Goal: Navigation & Orientation: Go to known website

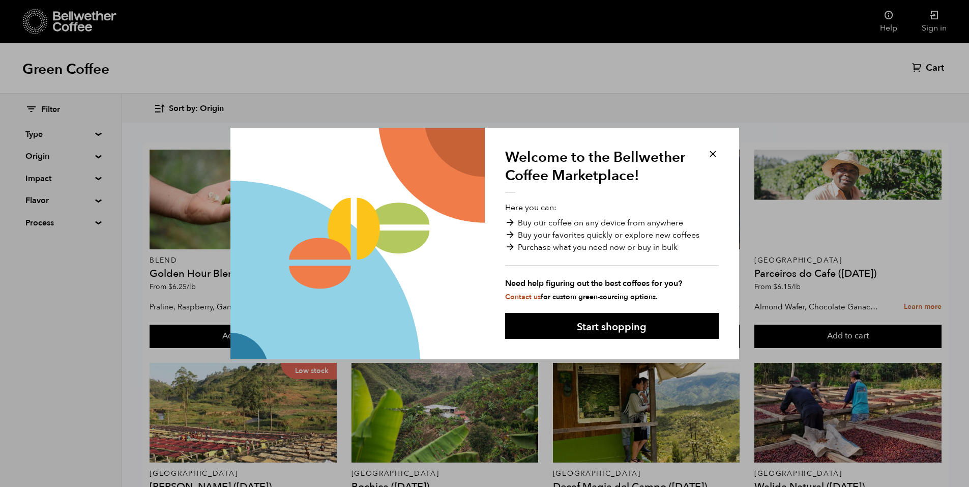
click at [712, 149] on button at bounding box center [713, 154] width 12 height 12
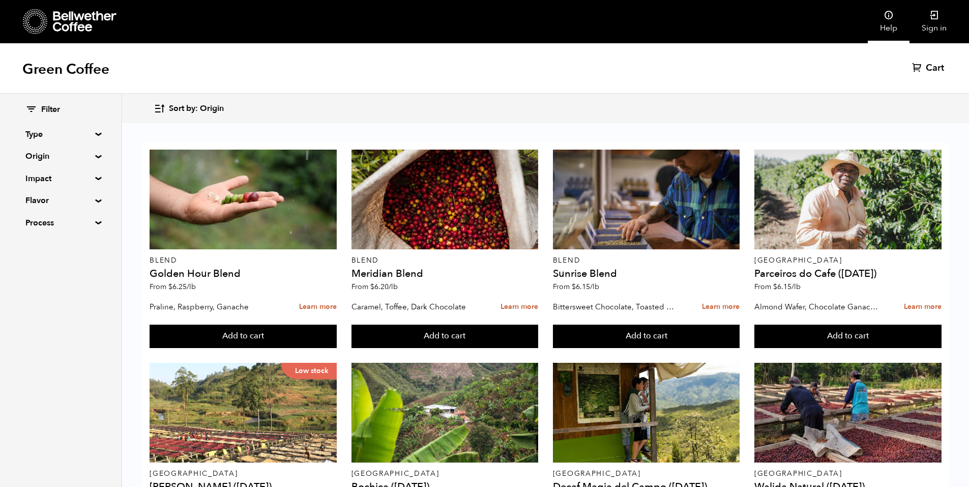
click at [890, 18] on icon at bounding box center [889, 15] width 10 height 10
